Goal: Task Accomplishment & Management: Manage account settings

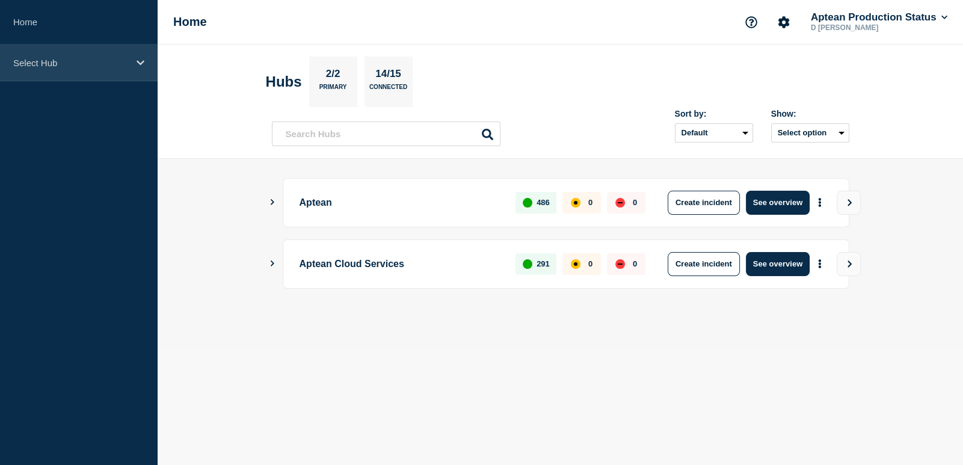
click at [102, 62] on p "Select Hub" at bounding box center [70, 63] width 115 height 10
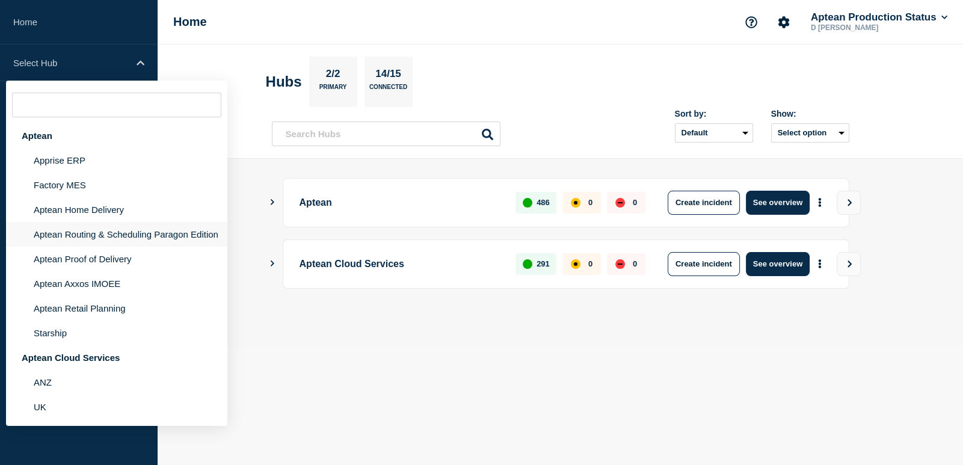
click at [99, 236] on li "Aptean Routing & Scheduling Paragon Edition" at bounding box center [116, 234] width 221 height 25
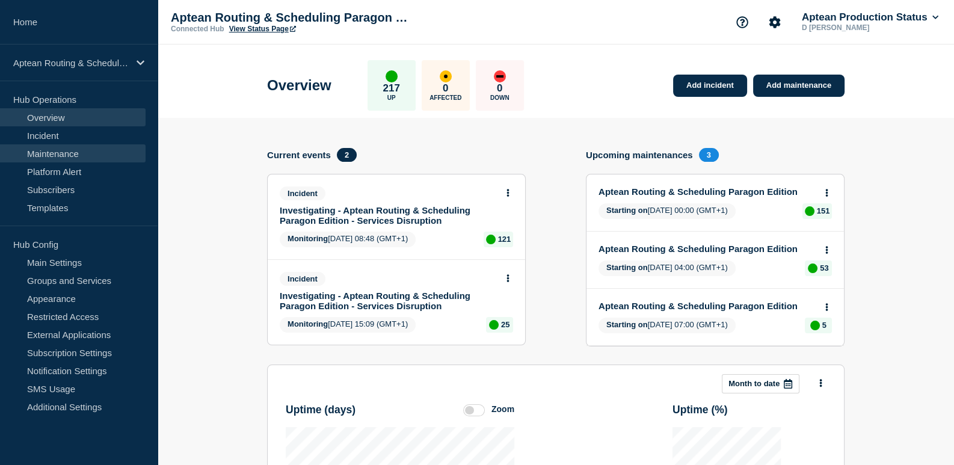
click at [36, 161] on link "Maintenance" at bounding box center [73, 153] width 146 height 18
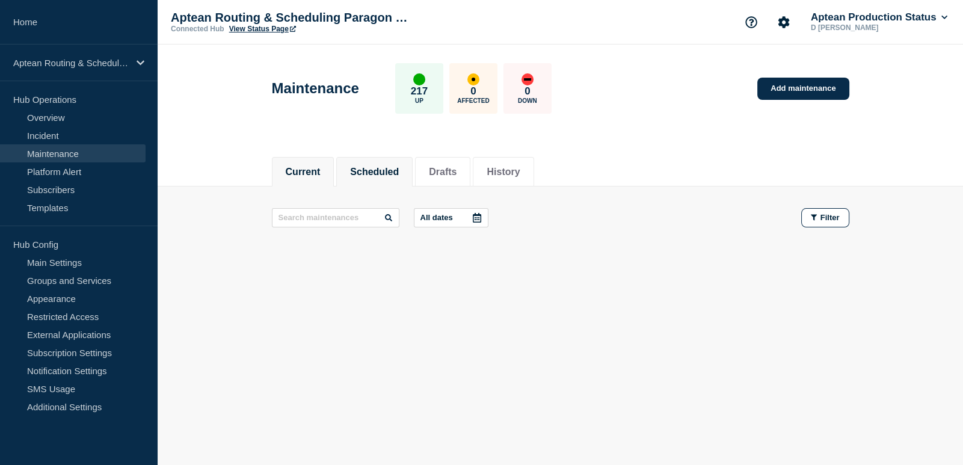
click at [368, 167] on button "Scheduled" at bounding box center [374, 172] width 49 height 11
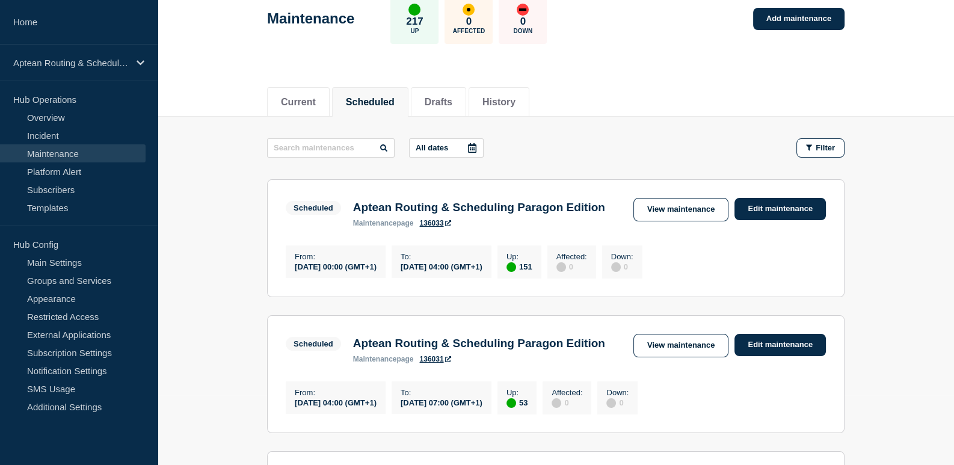
scroll to position [60, 0]
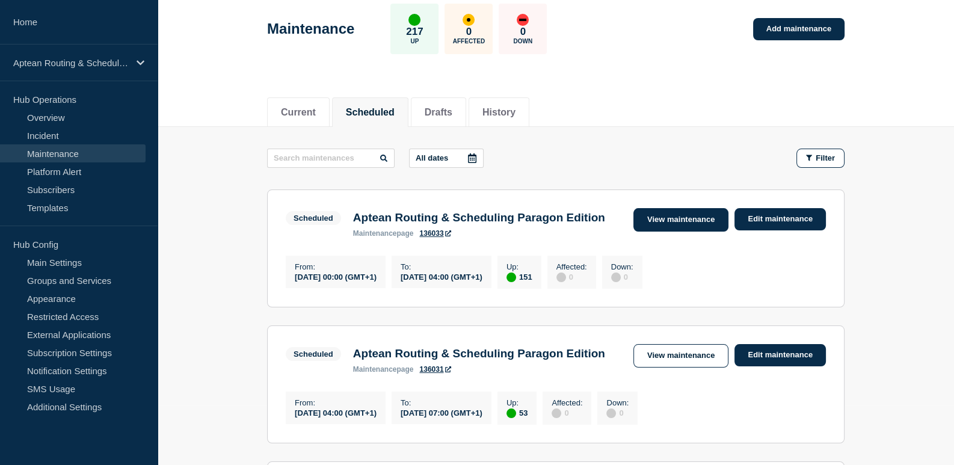
click at [670, 215] on link "View maintenance" at bounding box center [680, 219] width 95 height 23
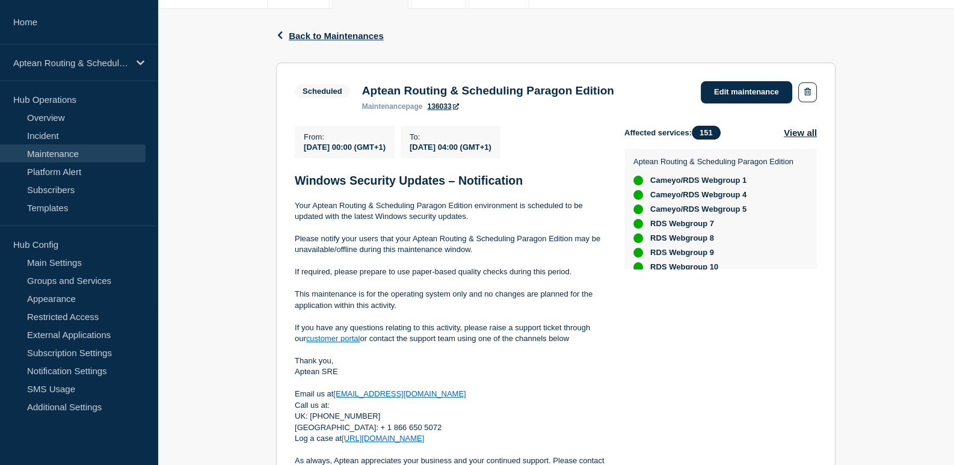
scroll to position [180, 0]
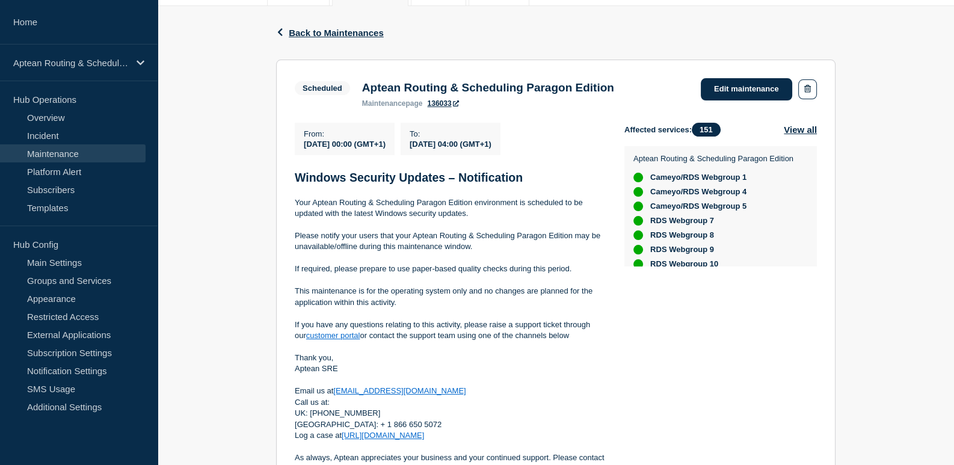
drag, startPoint x: 409, startPoint y: 153, endPoint x: 301, endPoint y: 147, distance: 107.8
click at [283, 150] on section "Scheduled Aptean Routing & Scheduling Paragon Edition maintenance page 136033 E…" at bounding box center [555, 277] width 559 height 434
drag, startPoint x: 408, startPoint y: 149, endPoint x: 301, endPoint y: 149, distance: 107.6
click at [301, 149] on div "From : 2025-09-28 00:00 (GMT+1)" at bounding box center [345, 139] width 100 height 32
copy span "2025-09-28 00:00 (GMT+1)"
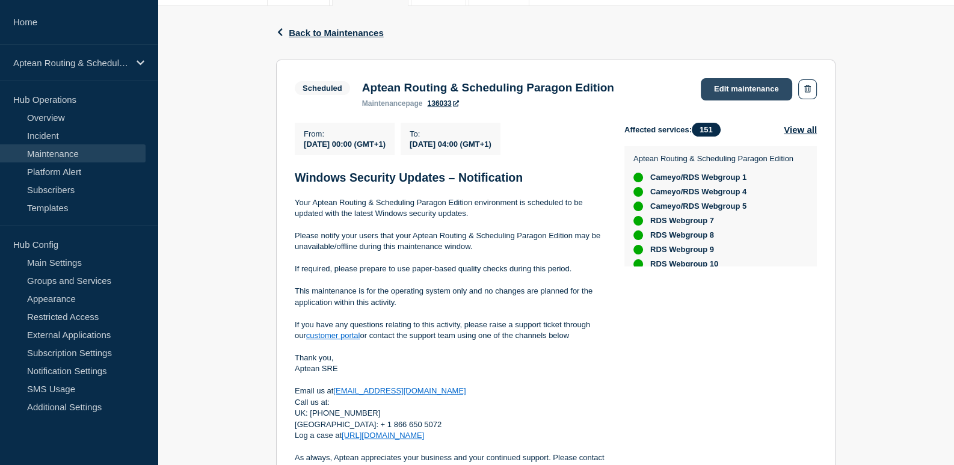
click at [731, 84] on link "Edit maintenance" at bounding box center [746, 89] width 91 height 22
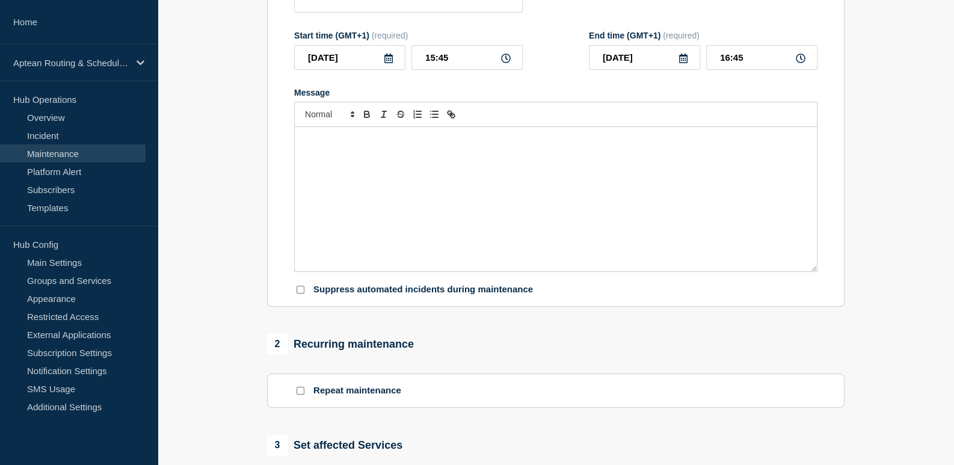
type input "Aptean Routing & Scheduling Paragon Edition"
type input "2025-09-28"
type input "00:00"
type input "2025-09-28"
type input "04:00"
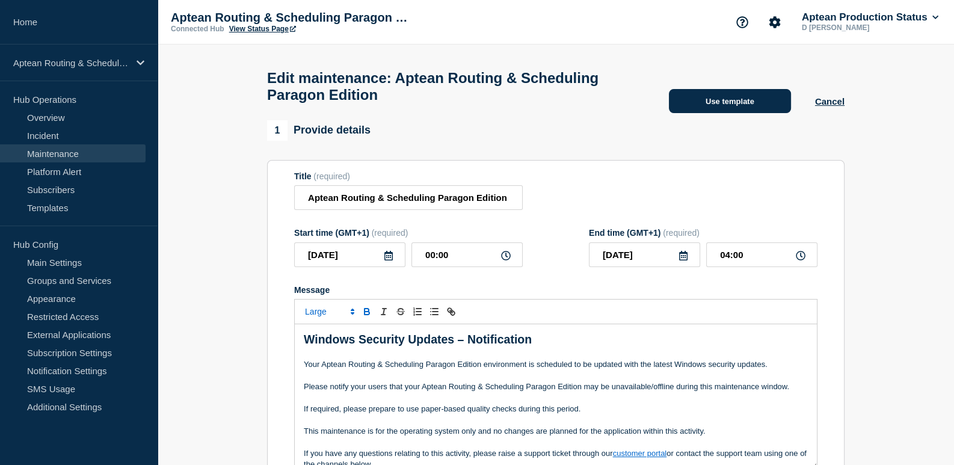
click at [717, 109] on button "Use template" at bounding box center [730, 101] width 122 height 24
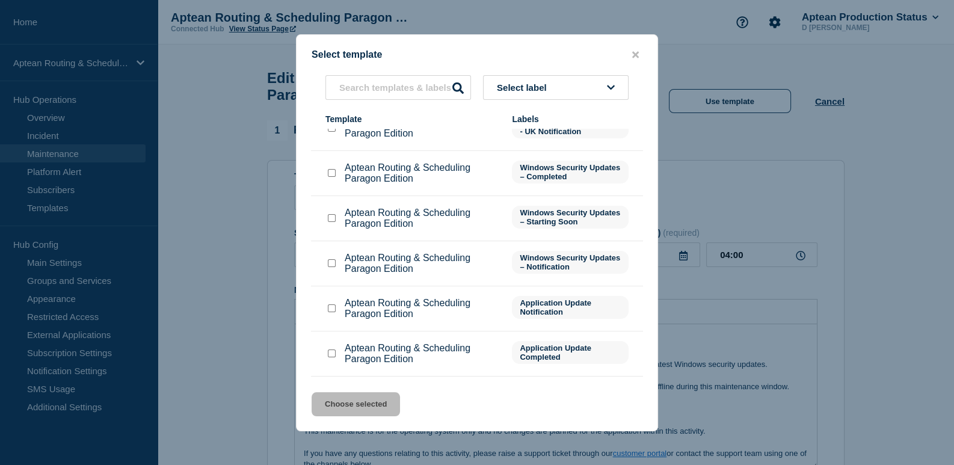
scroll to position [120, 0]
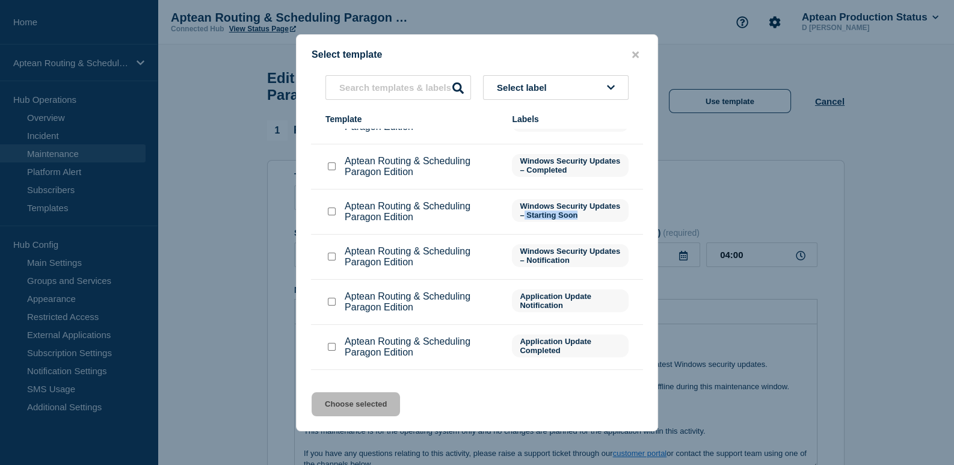
drag, startPoint x: 556, startPoint y: 216, endPoint x: 613, endPoint y: 213, distance: 57.8
click at [613, 213] on span "Windows Security Updates – Starting Soon" at bounding box center [570, 210] width 117 height 23
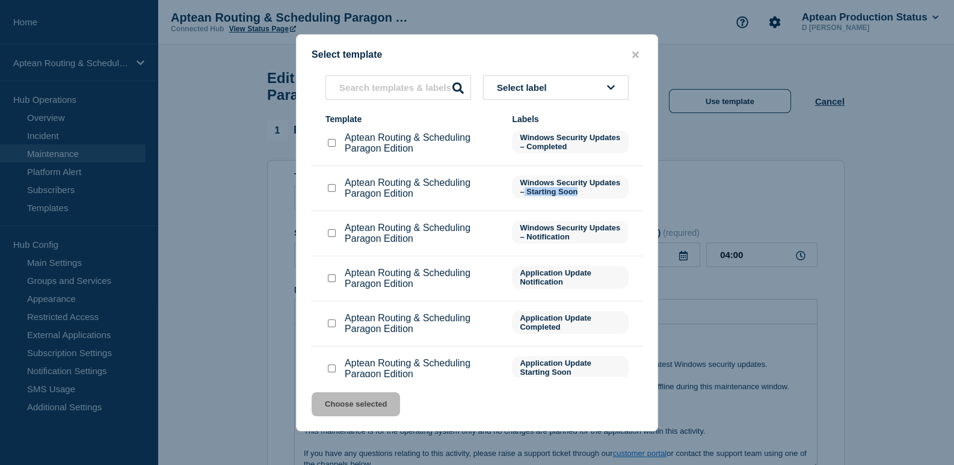
scroll to position [156, 0]
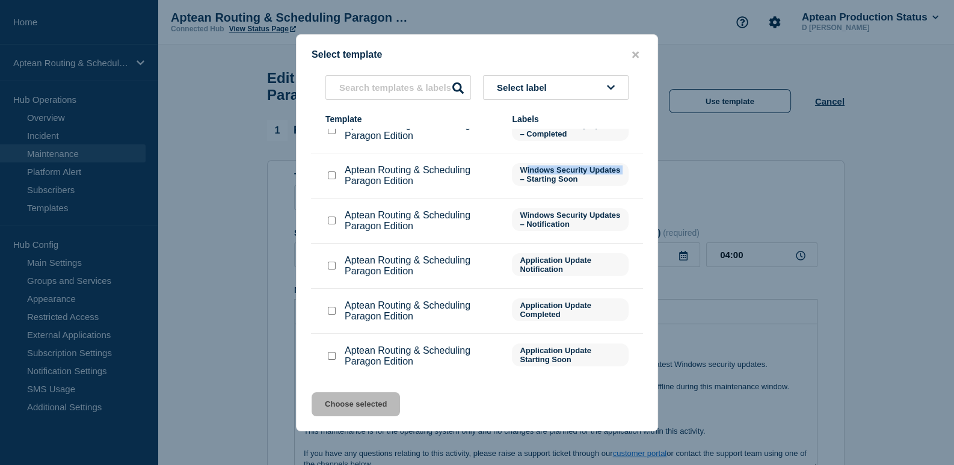
drag, startPoint x: 524, startPoint y: 170, endPoint x: 550, endPoint y: 179, distance: 26.8
click at [550, 179] on span "Windows Security Updates – Starting Soon" at bounding box center [570, 174] width 117 height 23
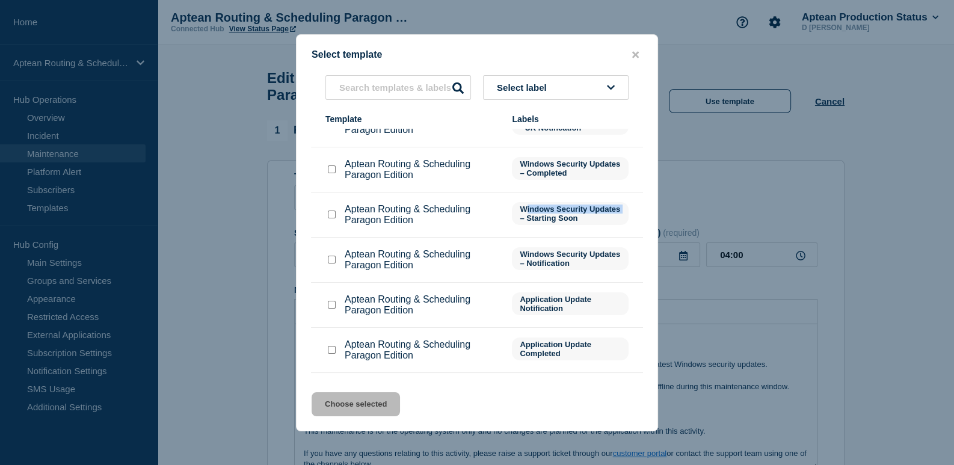
scroll to position [96, 0]
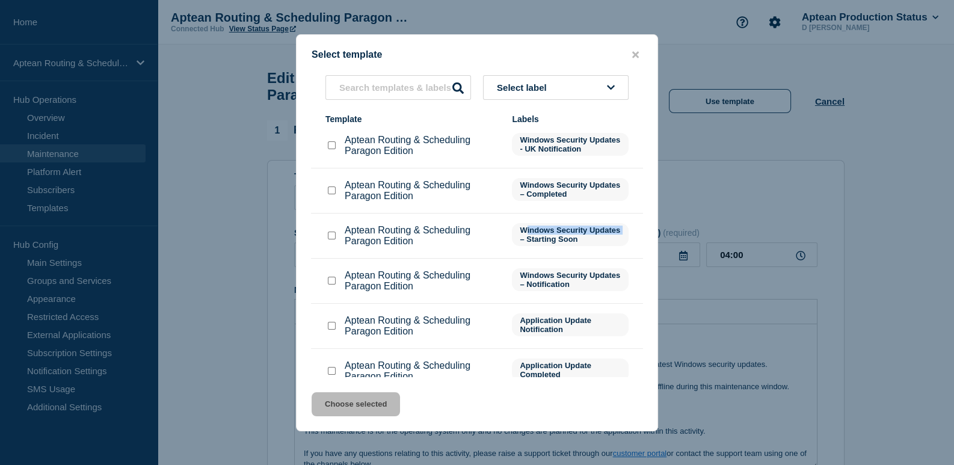
click at [547, 227] on span "Windows Security Updates – Starting Soon" at bounding box center [570, 234] width 117 height 23
drag, startPoint x: 514, startPoint y: 231, endPoint x: 552, endPoint y: 241, distance: 39.2
click at [553, 241] on span "Windows Security Updates – Starting Soon" at bounding box center [570, 234] width 117 height 23
click at [632, 52] on icon "close button" at bounding box center [635, 55] width 7 height 10
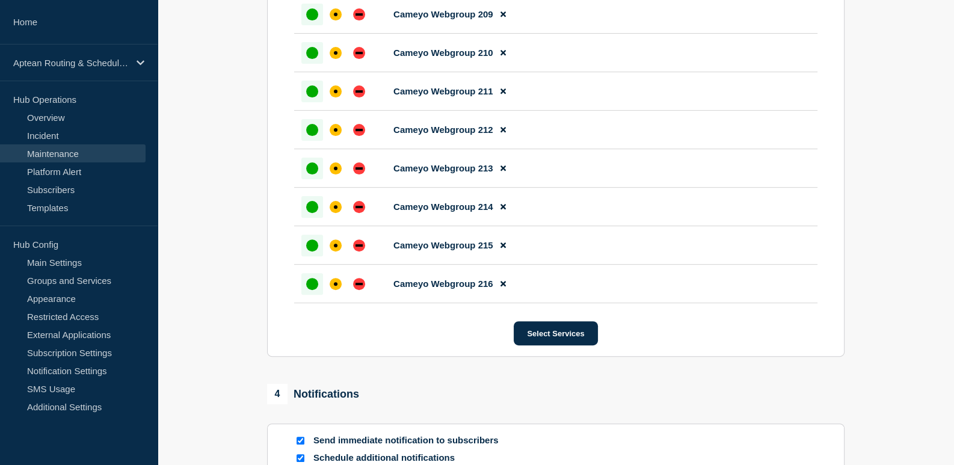
scroll to position [6456, 0]
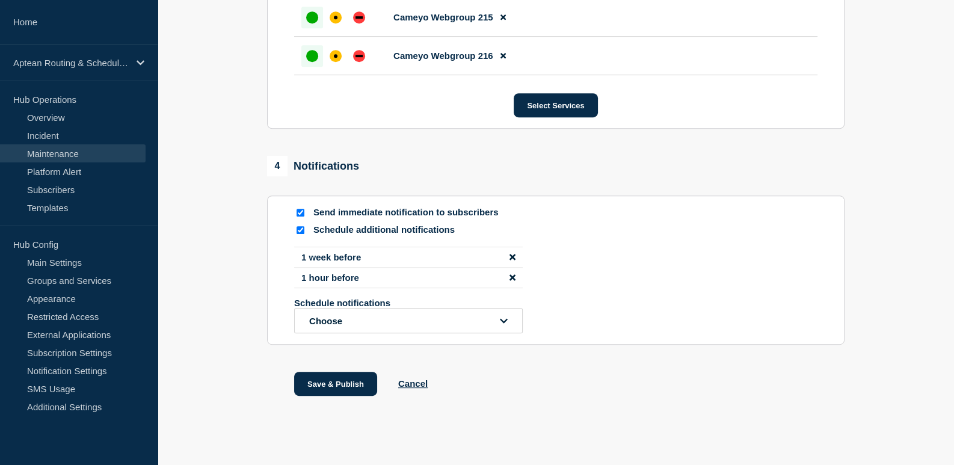
click at [301, 226] on input "Schedule additional notifications" at bounding box center [300, 230] width 8 height 8
checkbox input "false"
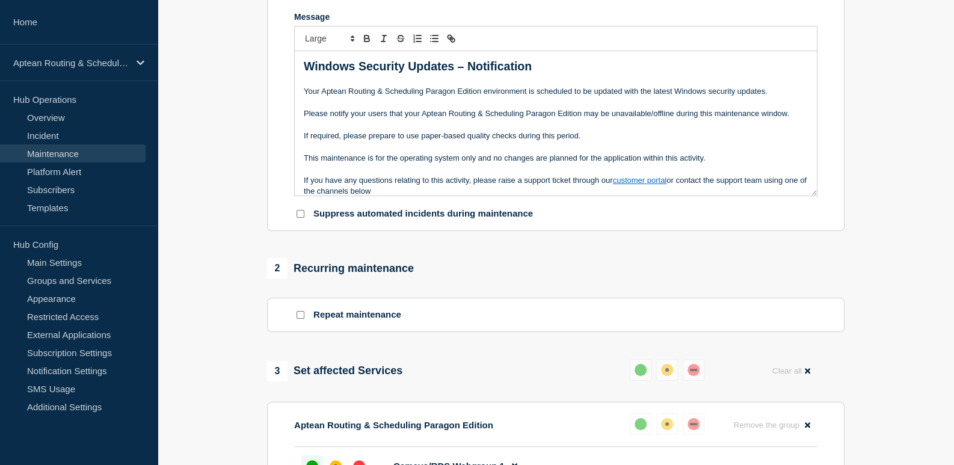
scroll to position [82, 0]
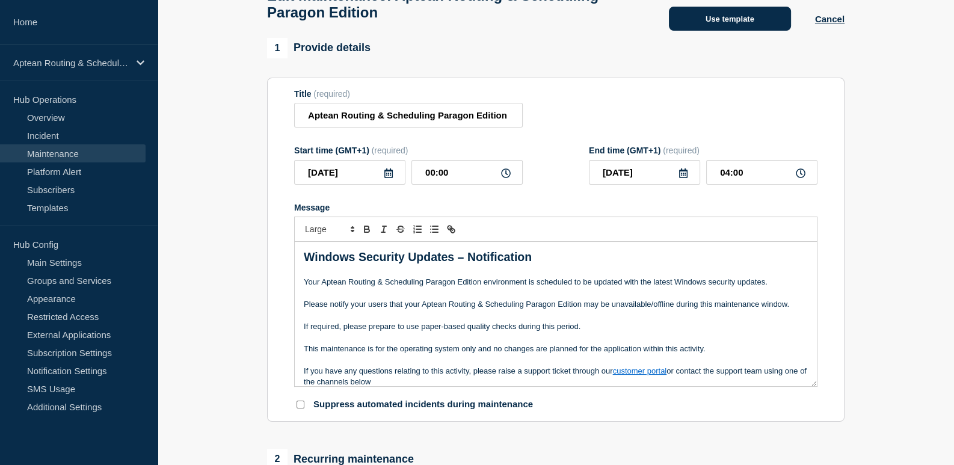
click at [708, 20] on button "Use template" at bounding box center [730, 19] width 122 height 24
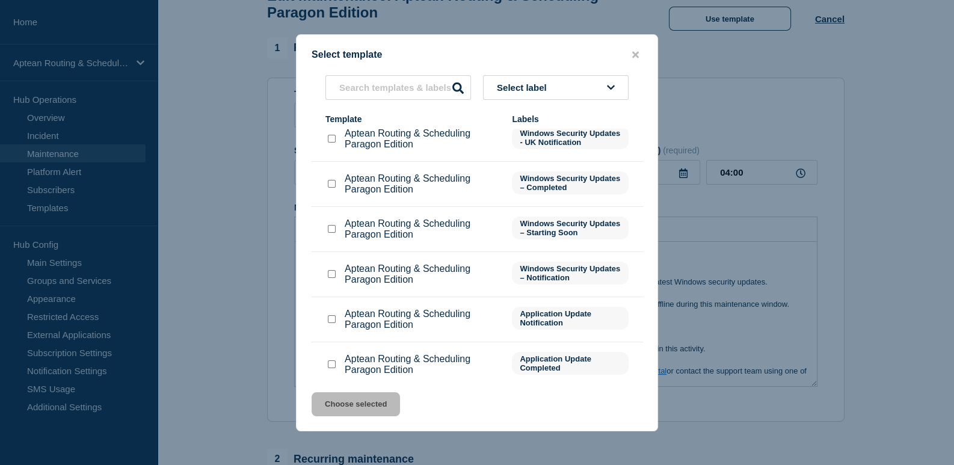
scroll to position [120, 0]
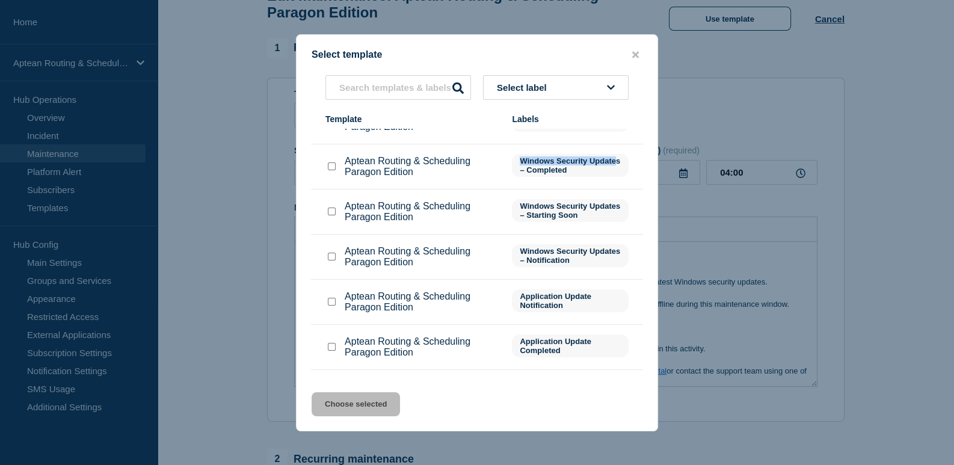
drag, startPoint x: 517, startPoint y: 161, endPoint x: 544, endPoint y: 170, distance: 28.7
click at [544, 170] on span "Windows Security Updates – Completed" at bounding box center [570, 165] width 117 height 23
click at [634, 55] on icon "close button" at bounding box center [635, 54] width 7 height 7
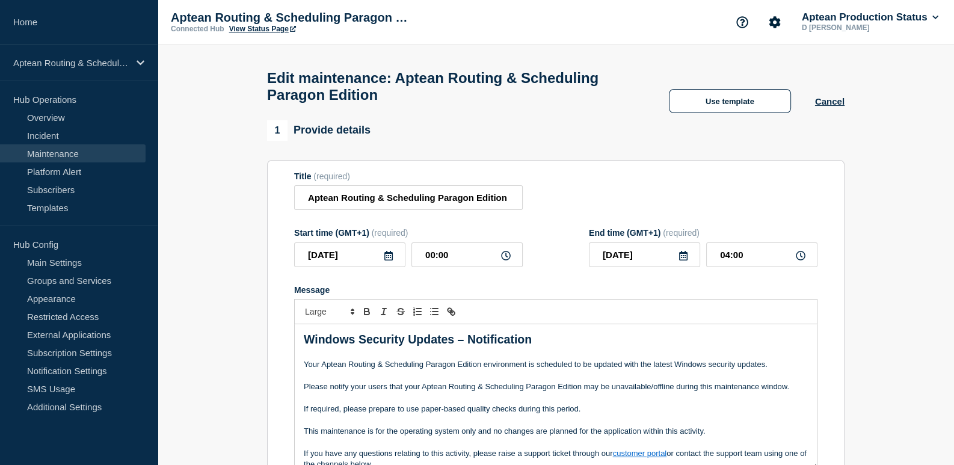
scroll to position [0, 0]
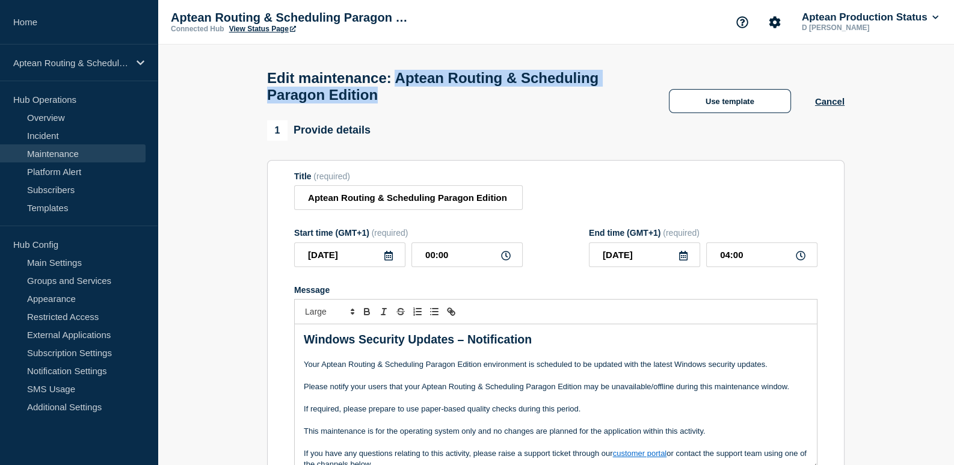
drag, startPoint x: 414, startPoint y: 76, endPoint x: 553, endPoint y: 103, distance: 141.4
click at [553, 103] on h1 "Edit maintenance: Aptean Routing & Scheduling Paragon Edition" at bounding box center [456, 87] width 378 height 34
copy h1 "Aptean Routing & Scheduling Paragon Edition"
